Goal: Information Seeking & Learning: Learn about a topic

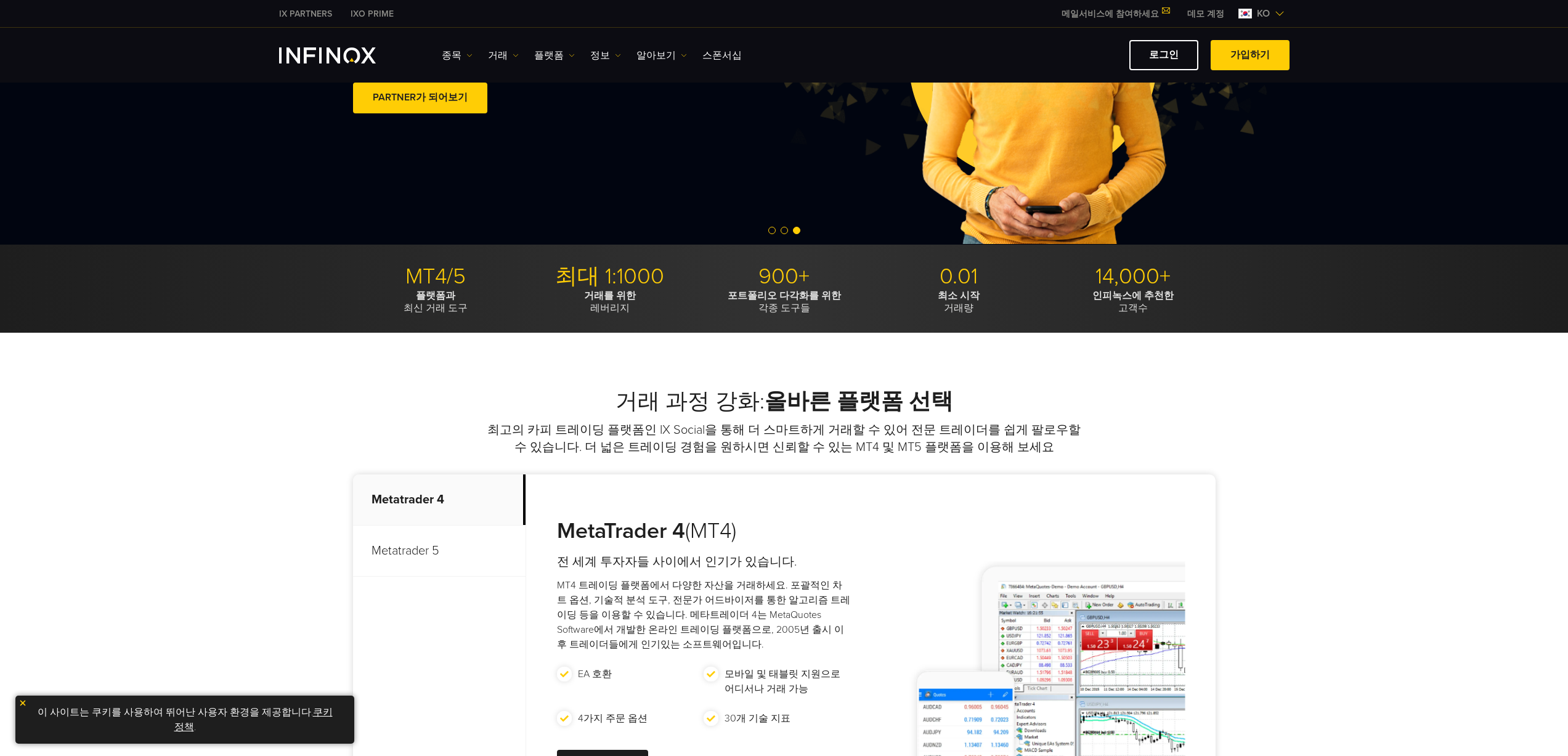
scroll to position [432, 0]
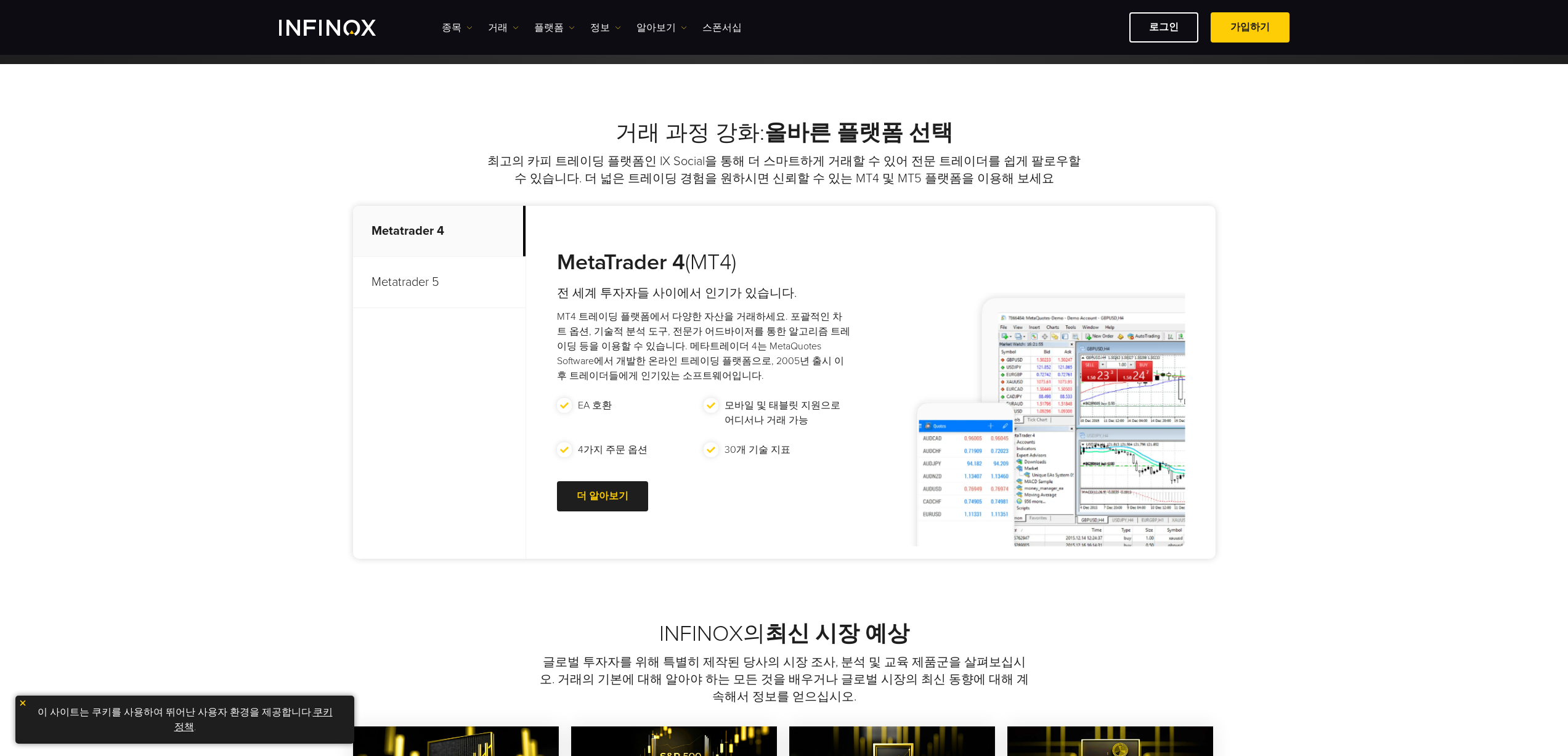
click at [423, 287] on p "Metatrader 5" at bounding box center [439, 282] width 172 height 51
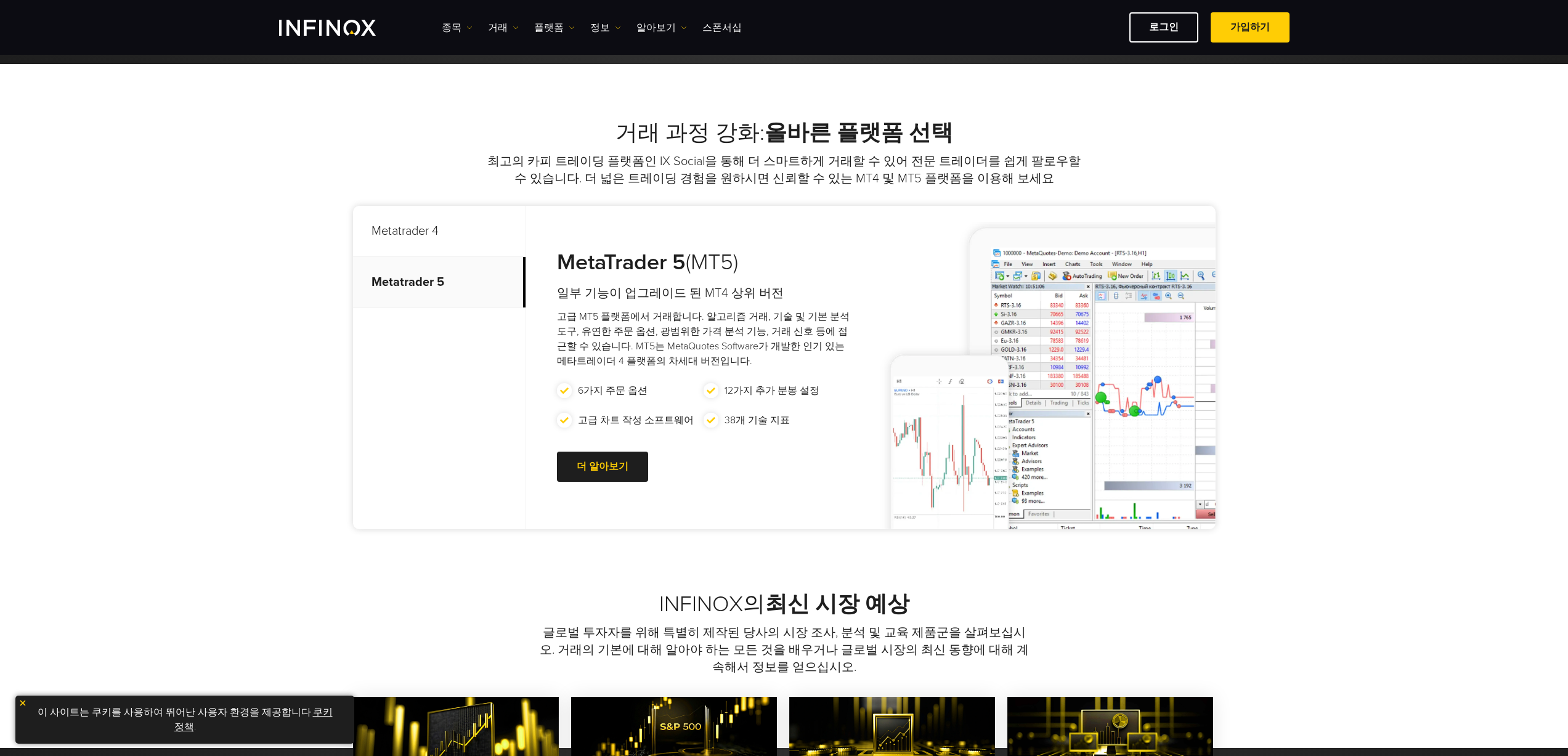
scroll to position [0, 0]
click at [611, 264] on strong "MetaTrader 5" at bounding box center [621, 262] width 129 height 27
click at [624, 307] on div "MetaTrader 5 (MT5) 일부 기능이 업그레이드 된 MT4 상위 버전 고급 MT5 플랫폼에서 거래합니다. 알고리즘 거래, 기술 및 기…" at bounding box center [691, 367] width 331 height 323
click at [602, 467] on div at bounding box center [602, 467] width 0 height 0
